Goal: Transaction & Acquisition: Purchase product/service

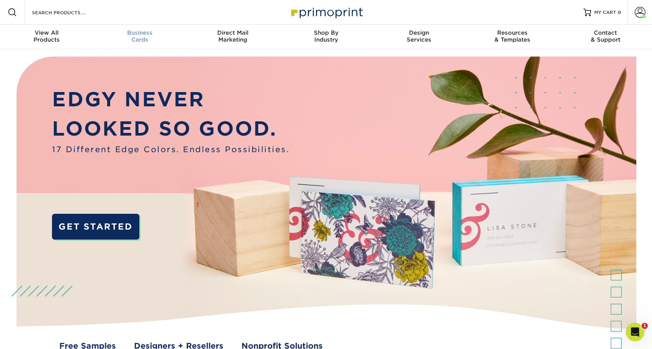
click at [144, 35] on span "Business" at bounding box center [139, 32] width 93 height 7
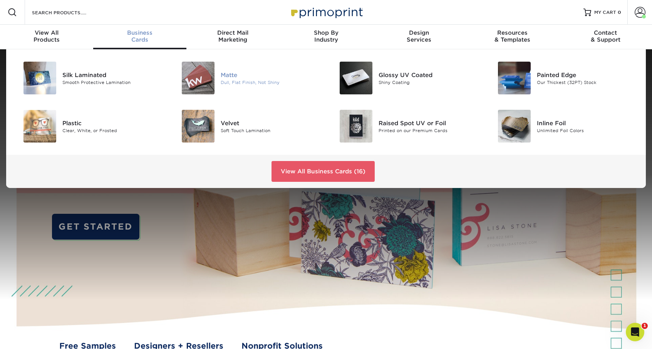
click at [198, 70] on img at bounding box center [198, 78] width 33 height 33
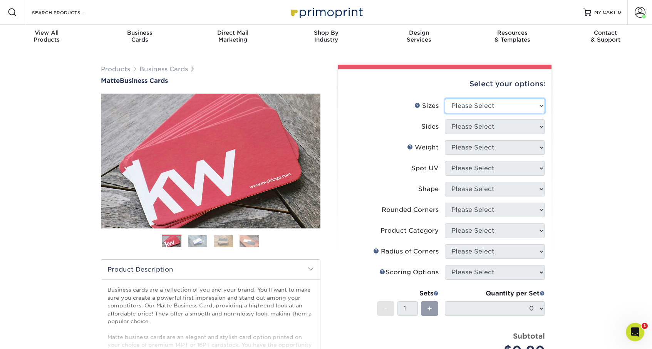
click at [465, 106] on select "Please Select 1.5" x 3.5" - Mini 1.75" x 3.5" - Mini 2" x 2" - Square 2" x 3" -…" at bounding box center [495, 106] width 100 height 15
select select "2.00x3.50"
click at [445, 99] on select "Please Select 1.5" x 3.5" - Mini 1.75" x 3.5" - Mini 2" x 2" - Square 2" x 3" -…" at bounding box center [495, 106] width 100 height 15
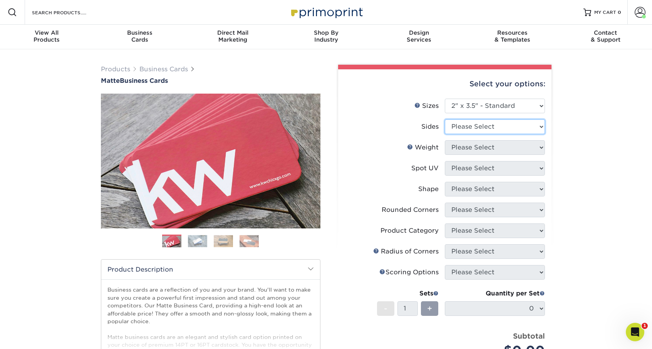
click at [480, 129] on select "Please Select Print Both Sides Print Front Only" at bounding box center [495, 126] width 100 height 15
select select "13abbda7-1d64-4f25-8bb2-c179b224825d"
click at [445, 119] on select "Please Select Print Both Sides Print Front Only" at bounding box center [495, 126] width 100 height 15
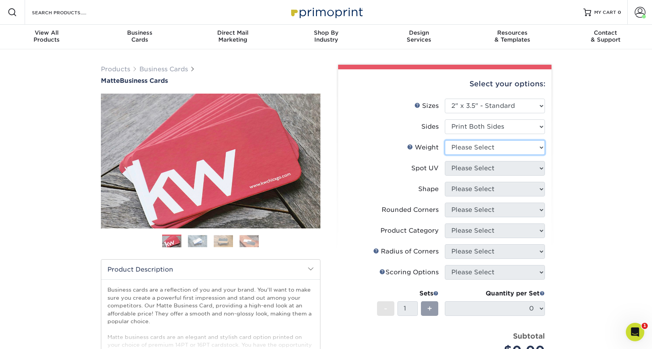
click at [475, 149] on select "Please Select 16PT 14PT" at bounding box center [495, 147] width 100 height 15
select select "14PT"
click at [445, 140] on select "Please Select 16PT 14PT" at bounding box center [495, 147] width 100 height 15
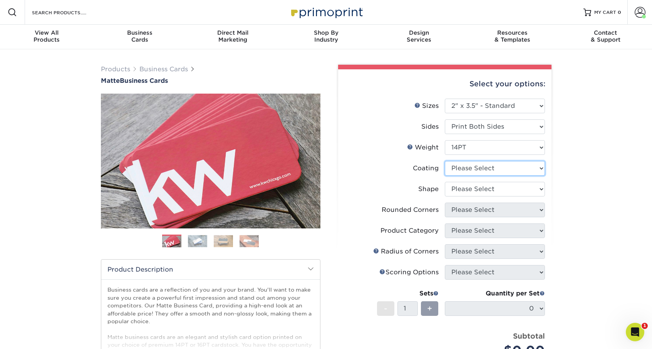
click at [472, 169] on select at bounding box center [495, 168] width 100 height 15
select select "121bb7b5-3b4d-429f-bd8d-bbf80e953313"
click at [445, 161] on select at bounding box center [495, 168] width 100 height 15
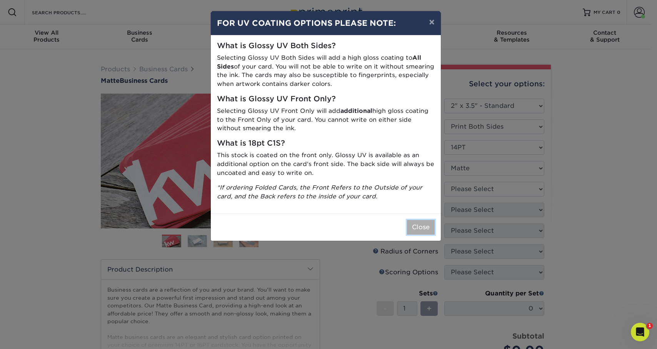
click at [421, 226] on button "Close" at bounding box center [421, 227] width 28 height 15
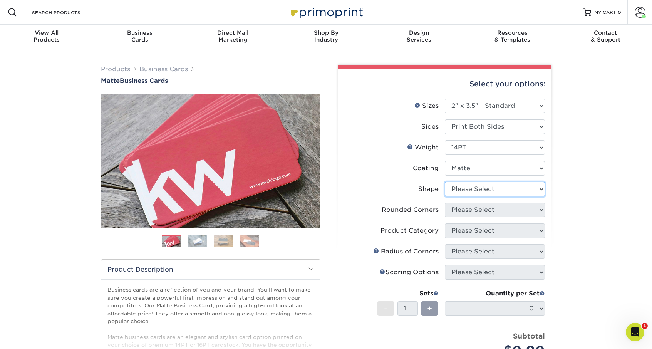
click at [456, 188] on select "Please Select Standard" at bounding box center [495, 189] width 100 height 15
select select "standard"
click at [445, 182] on select "Please Select Standard" at bounding box center [495, 189] width 100 height 15
click at [463, 210] on select "Please Select Yes - Round 2 Corners Yes - Round 4 Corners No" at bounding box center [495, 209] width 100 height 15
select select "0"
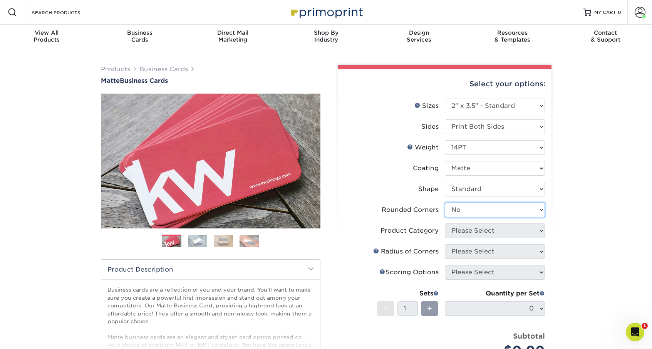
click at [445, 202] on select "Please Select Yes - Round 2 Corners Yes - Round 4 Corners No" at bounding box center [495, 209] width 100 height 15
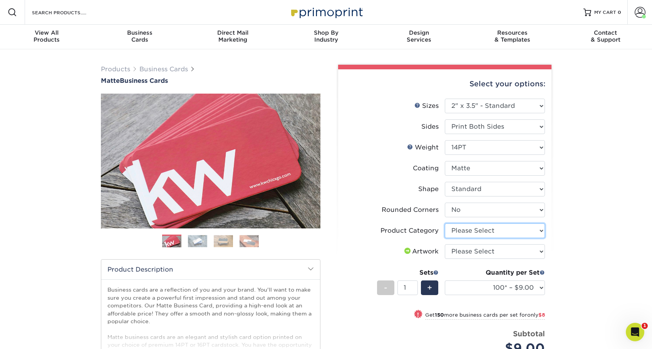
click at [473, 232] on select "Please Select Business Cards" at bounding box center [495, 230] width 100 height 15
select select "3b5148f1-0588-4f88-a218-97bcfdce65c1"
click at [445, 223] on select "Please Select Business Cards" at bounding box center [495, 230] width 100 height 15
click at [468, 252] on select "Please Select I will upload files I need a design - $100" at bounding box center [495, 251] width 100 height 15
select select "upload"
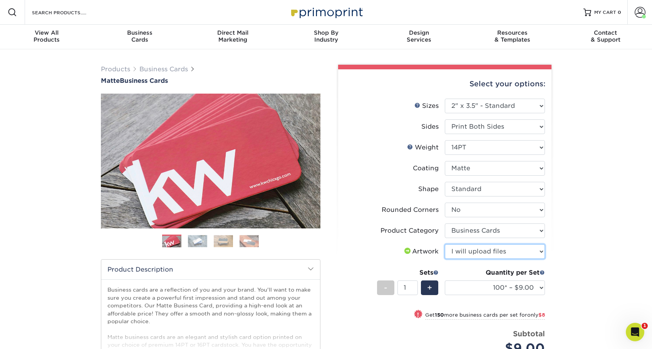
click at [445, 244] on select "Please Select I will upload files I need a design - $100" at bounding box center [495, 251] width 100 height 15
click at [494, 285] on select "100* – $9.00 250* – $17.00 500 – $33.00 1000 – $42.00 2500 – $75.00 5000 – $143…" at bounding box center [495, 287] width 100 height 15
select select "250* – $17.00"
click at [445, 280] on select "100* – $9.00 250* – $17.00 500 – $33.00 1000 – $42.00 2500 – $75.00 5000 – $143…" at bounding box center [495, 287] width 100 height 15
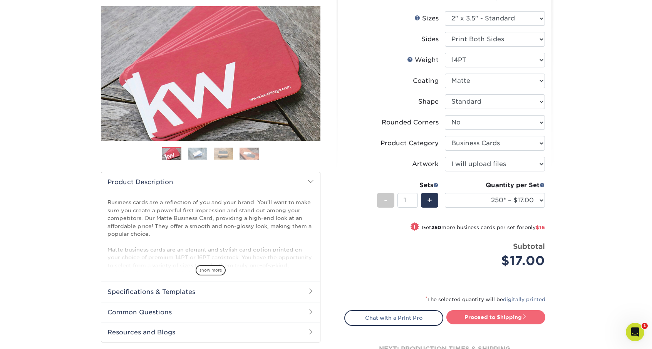
click at [495, 316] on link "Proceed to Shipping" at bounding box center [495, 317] width 99 height 14
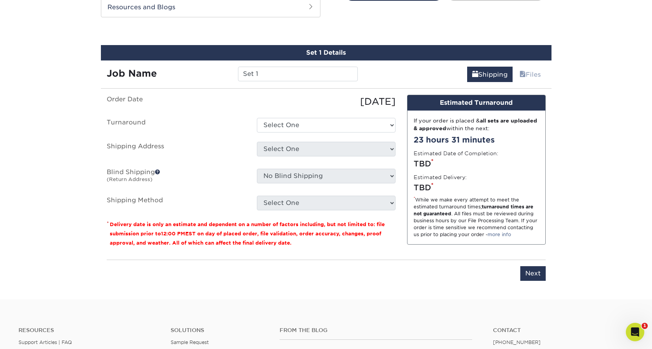
scroll to position [418, 0]
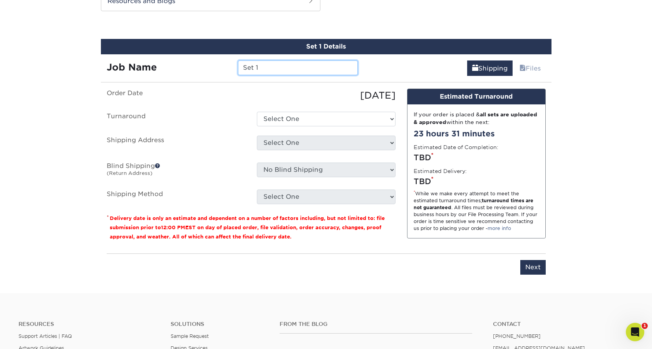
drag, startPoint x: 272, startPoint y: 66, endPoint x: 148, endPoint y: 62, distance: 123.6
click at [148, 62] on div "Job Name Set 1" at bounding box center [232, 67] width 263 height 15
type input "[DATE] [PERSON_NAME] - BC"
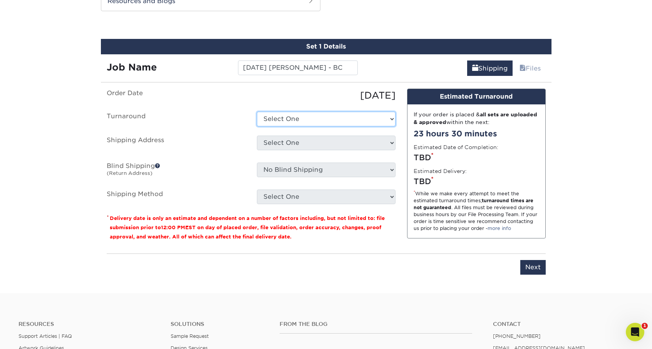
click at [272, 121] on select "Select One 2-4 Business Days 2 Day Next Business Day" at bounding box center [326, 119] width 139 height 15
select select "56f96fba-ecd4-4e1b-a4a4-6bff8fef1ff9"
click at [257, 112] on select "Select One 2-4 Business Days 2 Day Next Business Day" at bounding box center [326, 119] width 139 height 15
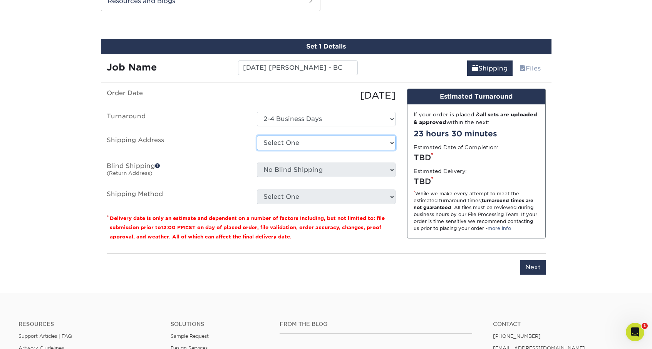
click at [279, 142] on select "Select One Business Cards - Leanne King Carolina Caring Carolina Caring Carolin…" at bounding box center [326, 142] width 139 height 15
select select "139857"
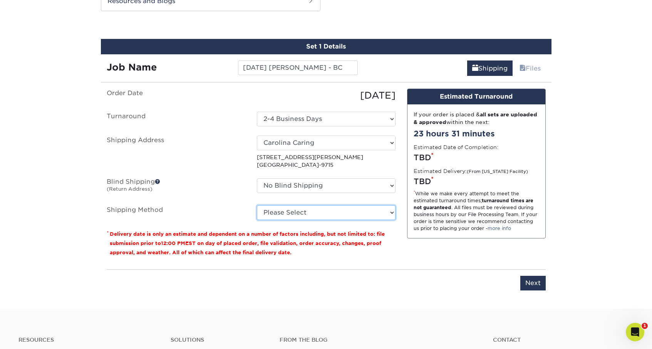
click at [312, 214] on select "Please Select Ground Shipping (+$7.84) 3 Day Shipping Service (+$15.34) 2 Day A…" at bounding box center [326, 212] width 139 height 15
select select "03"
click at [257, 205] on select "Please Select Ground Shipping (+$7.84) 3 Day Shipping Service (+$15.34) 2 Day A…" at bounding box center [326, 212] width 139 height 15
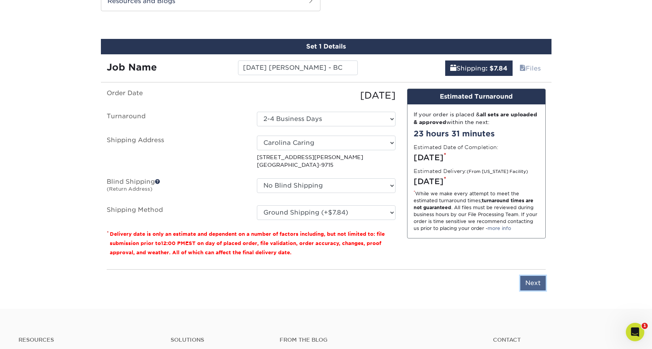
click at [530, 281] on input "Next" at bounding box center [532, 283] width 25 height 15
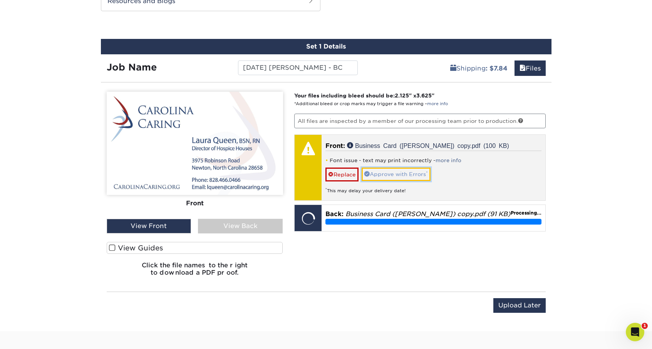
click at [383, 176] on link "Approve with Errors *" at bounding box center [395, 173] width 69 height 13
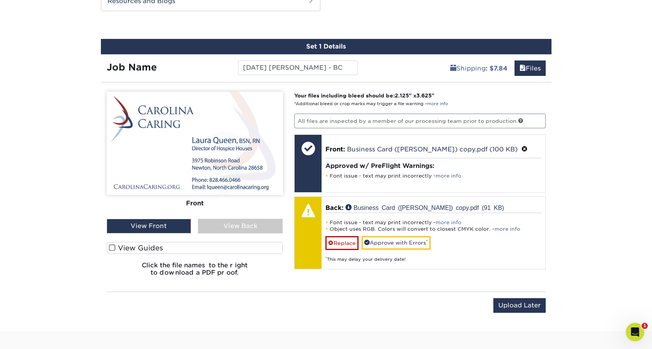
click at [229, 223] on div "View Back" at bounding box center [240, 226] width 85 height 15
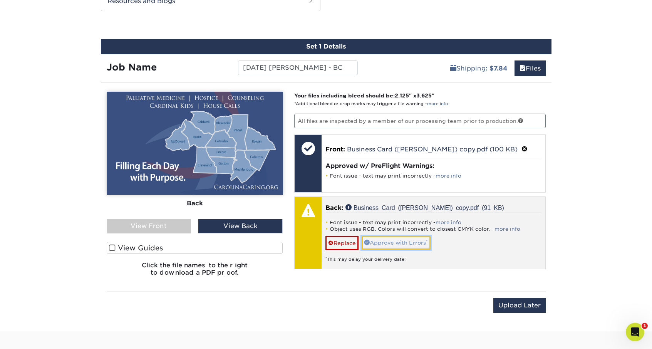
click at [390, 243] on link "Approve with Errors *" at bounding box center [395, 242] width 69 height 13
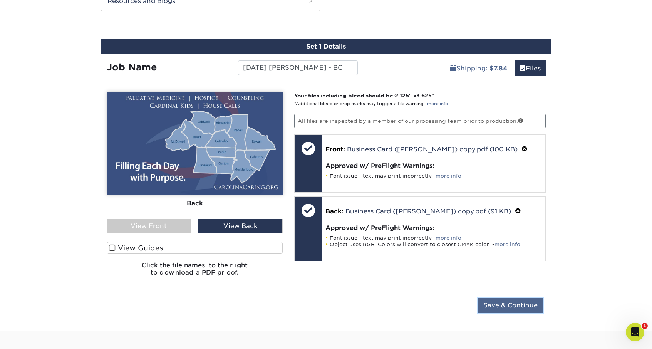
click at [520, 304] on input "Save & Continue" at bounding box center [510, 305] width 64 height 15
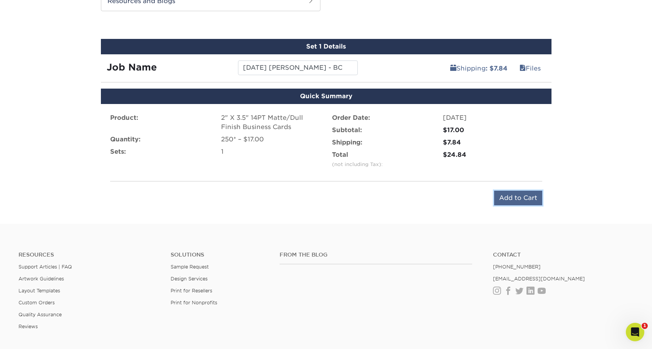
click at [530, 198] on input "Add to Cart" at bounding box center [518, 198] width 48 height 15
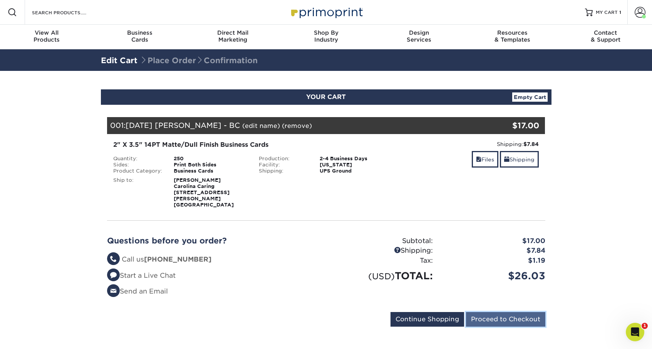
click at [504, 312] on input "Proceed to Checkout" at bounding box center [505, 319] width 79 height 15
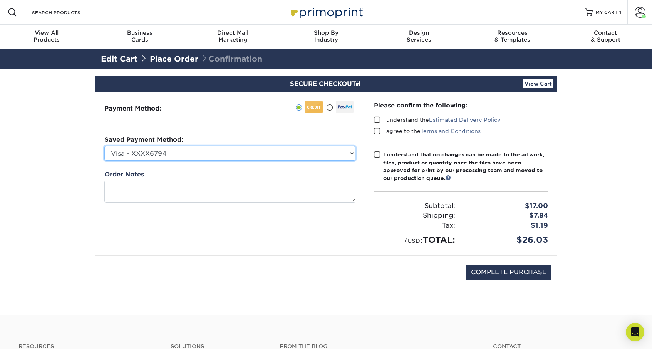
click at [316, 152] on select "Visa - XXXX6794 Visa - XXXX7081 Visa - XXXX2172 Visa - XXXX1584 Visa - XXXX7084…" at bounding box center [229, 153] width 251 height 15
select select "69163"
click at [104, 146] on select "Visa - XXXX6794 Visa - XXXX7081 Visa - XXXX2172 Visa - XXXX1584 Visa - XXXX7084…" at bounding box center [229, 153] width 251 height 15
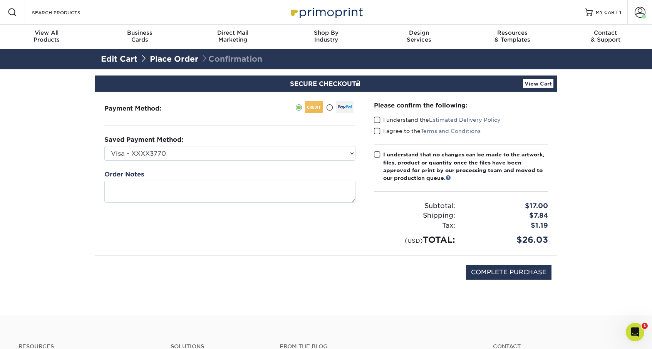
click at [375, 120] on span at bounding box center [377, 119] width 7 height 7
click at [0, 0] on input "I understand the Estimated Delivery Policy" at bounding box center [0, 0] width 0 height 0
click at [376, 130] on span at bounding box center [377, 130] width 7 height 7
click at [0, 0] on input "I agree to the Terms and Conditions" at bounding box center [0, 0] width 0 height 0
click at [377, 154] on span at bounding box center [377, 154] width 7 height 7
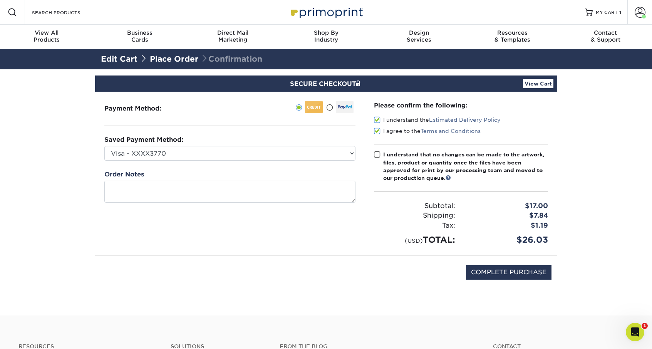
click at [0, 0] on input "I understand that no changes can be made to the artwork, files, product or quan…" at bounding box center [0, 0] width 0 height 0
click at [496, 277] on input "COMPLETE PURCHASE" at bounding box center [508, 272] width 85 height 15
type input "PROCESSING, PLEASE WAIT..."
